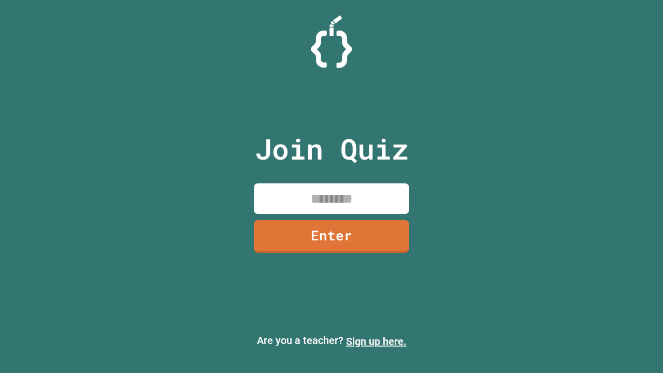
click at [376, 341] on link "Sign up here." at bounding box center [376, 341] width 61 height 12
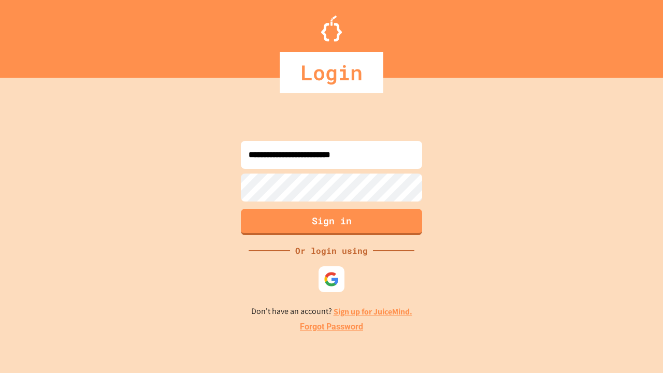
type input "**********"
